Goal: Information Seeking & Learning: Learn about a topic

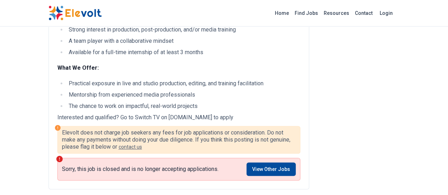
scroll to position [241, 0]
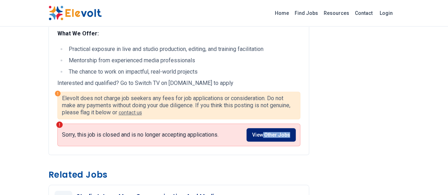
drag, startPoint x: 285, startPoint y: 126, endPoint x: 281, endPoint y: 119, distance: 8.1
click at [281, 124] on div "Sorry, this job is closed and is no longer accepting applications. View Other J…" at bounding box center [178, 135] width 243 height 23
click at [281, 128] on link "View Other Jobs" at bounding box center [270, 134] width 49 height 13
click at [272, 128] on link "View Other Jobs" at bounding box center [270, 134] width 49 height 13
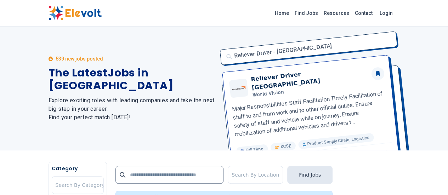
click at [94, 26] on div "Home Find Jobs Resources Contact Login" at bounding box center [224, 13] width 448 height 27
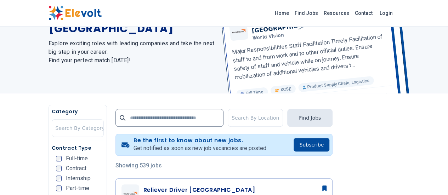
scroll to position [156, 0]
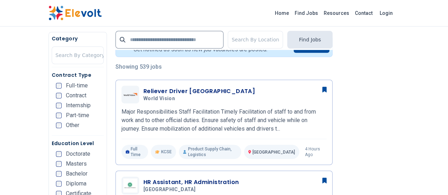
click at [52, 108] on div "Contract Type Full-time Contract Internship Part-time Other" at bounding box center [78, 104] width 52 height 64
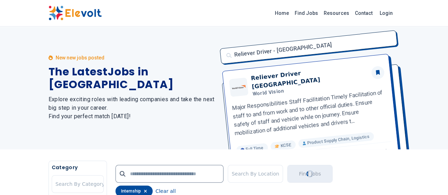
scroll to position [0, 0]
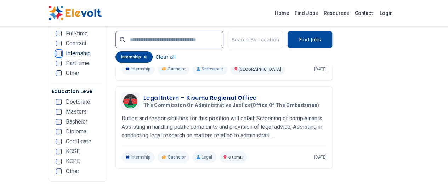
scroll to position [1374, 0]
